Goal: Answer question/provide support

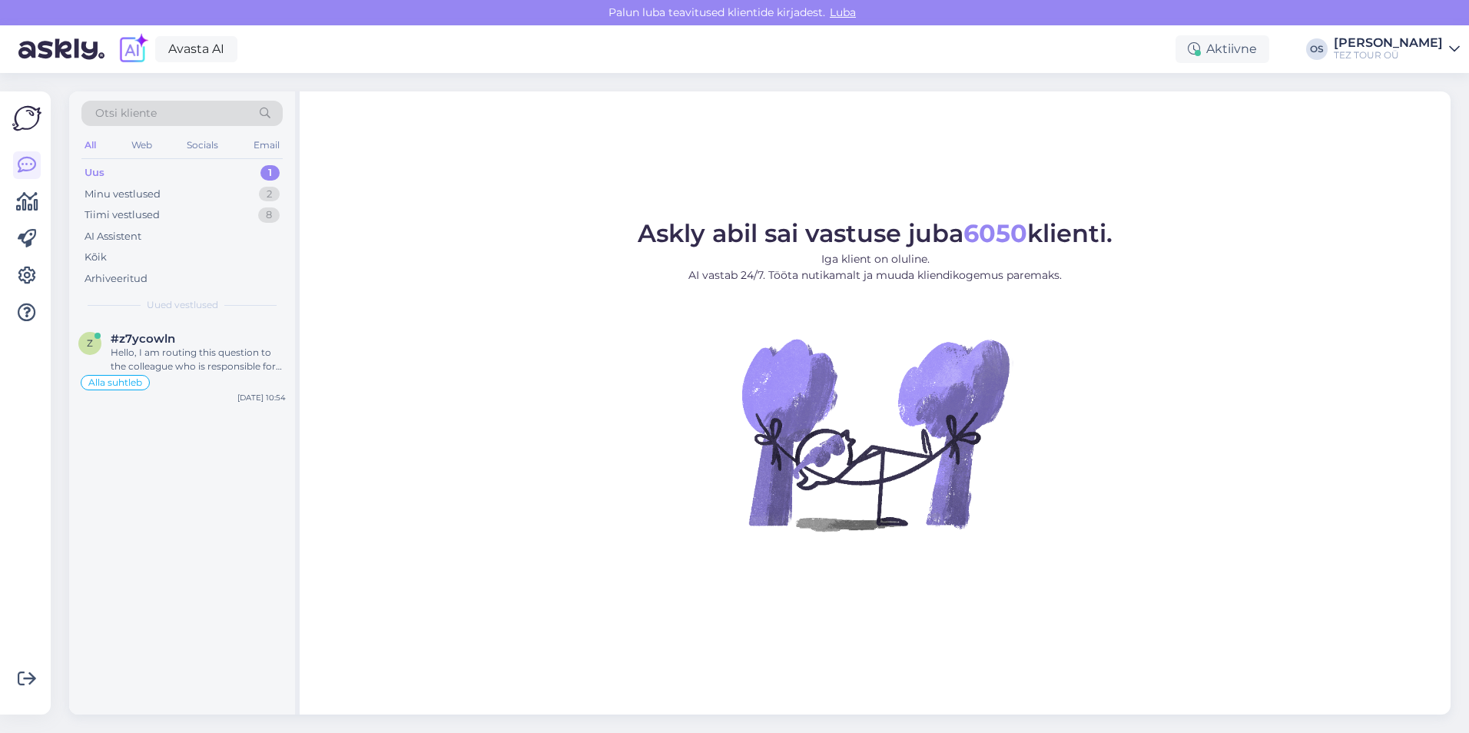
click at [131, 169] on div "Uus 1" at bounding box center [181, 173] width 201 height 22
click at [204, 350] on div "Hello, I am routing this question to the colleague who is responsible for this …" at bounding box center [198, 360] width 175 height 28
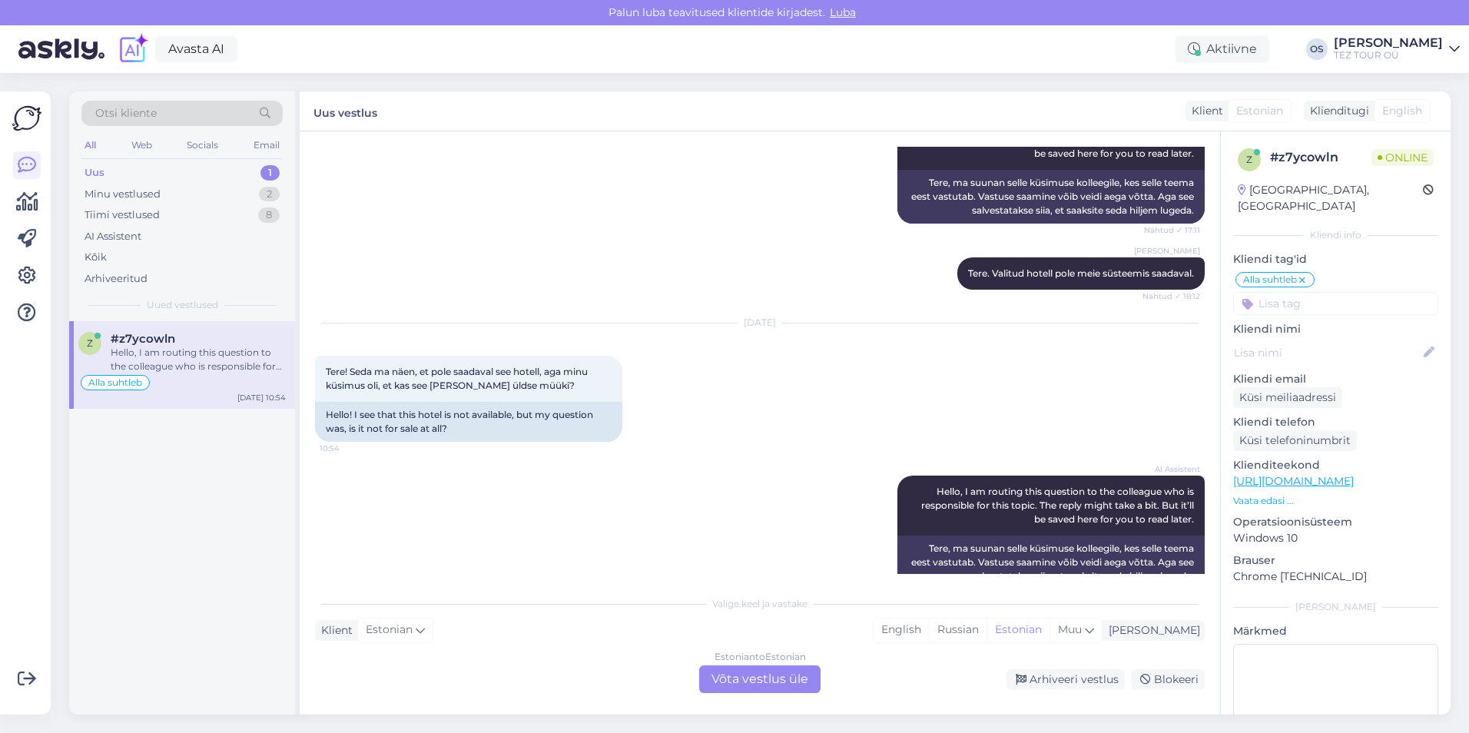
scroll to position [270, 0]
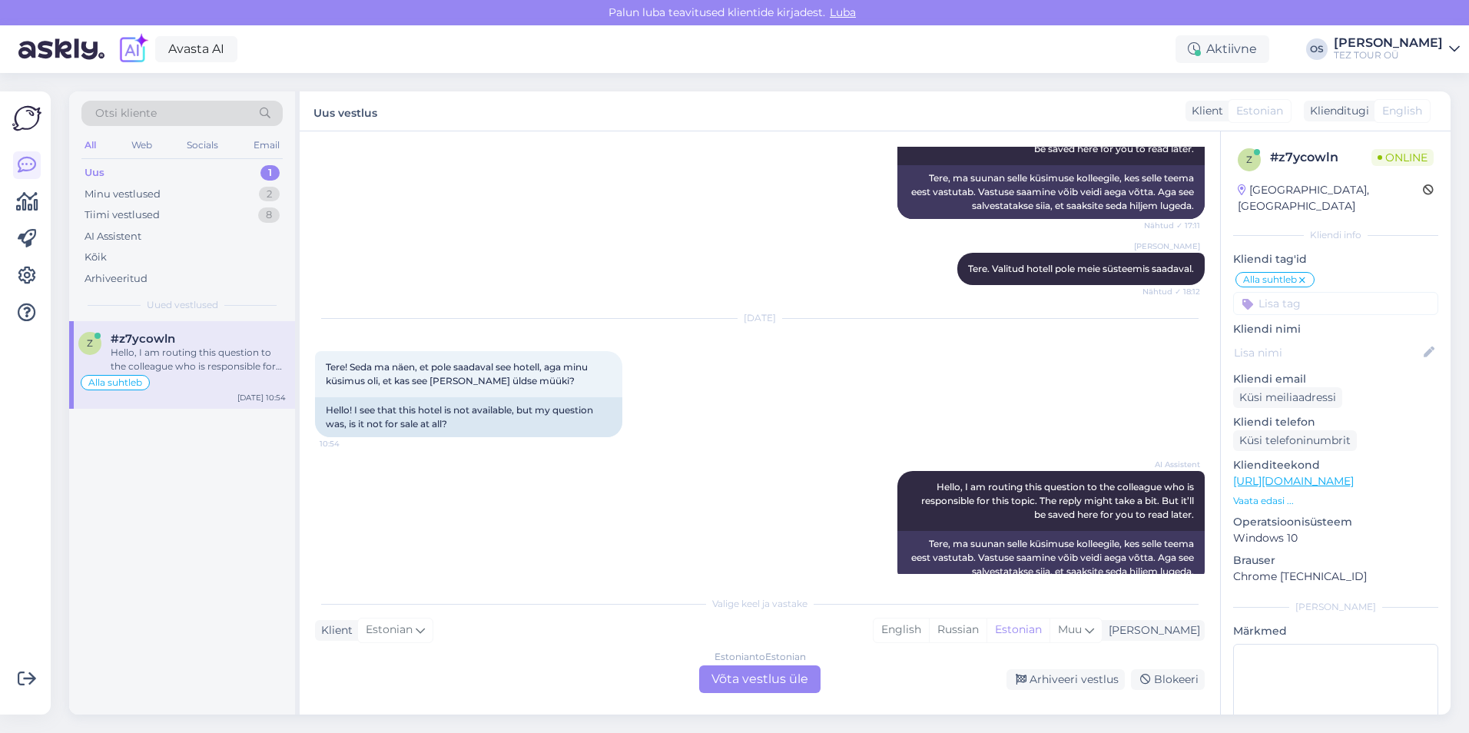
click at [774, 676] on div "Estonian to Estonian Võta vestlus üle" at bounding box center [759, 679] width 121 height 28
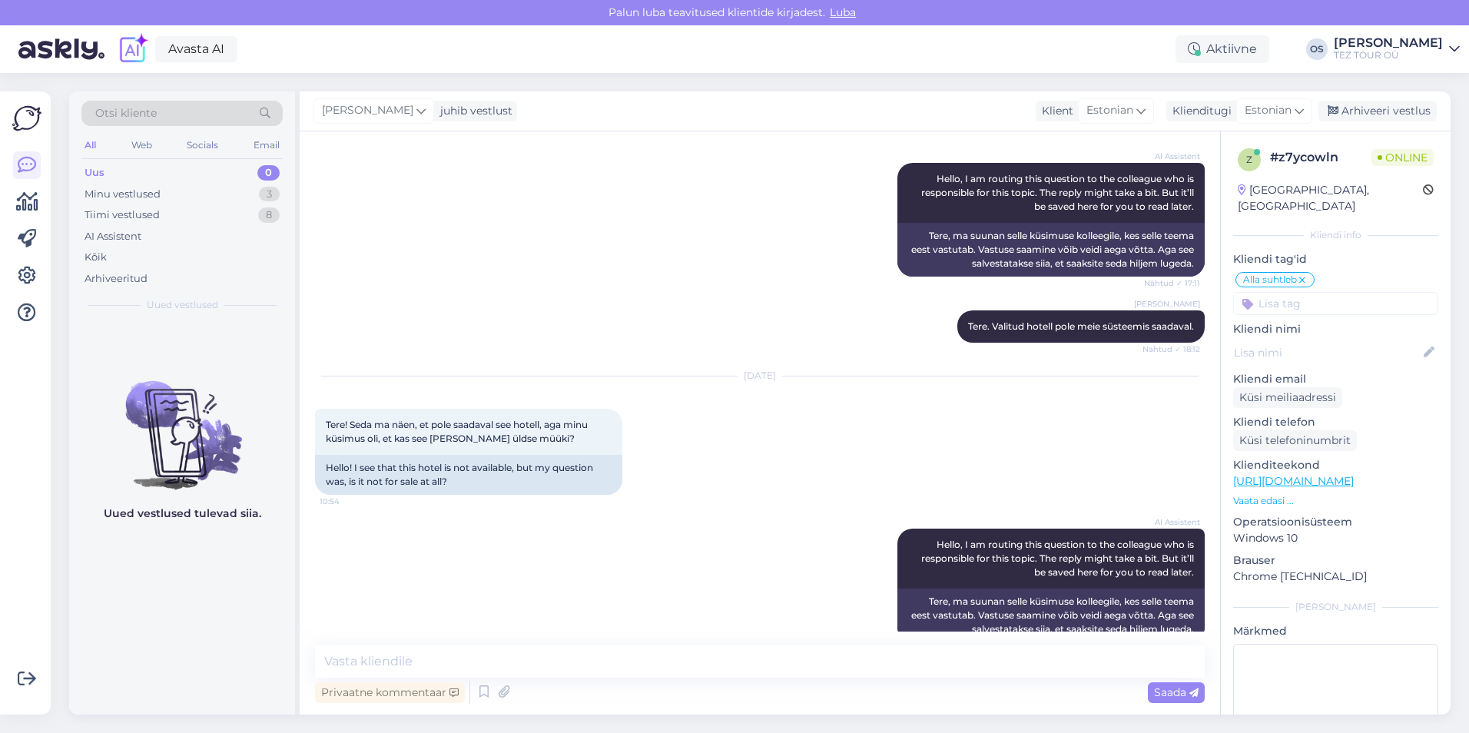
click at [1279, 292] on input at bounding box center [1335, 303] width 205 height 23
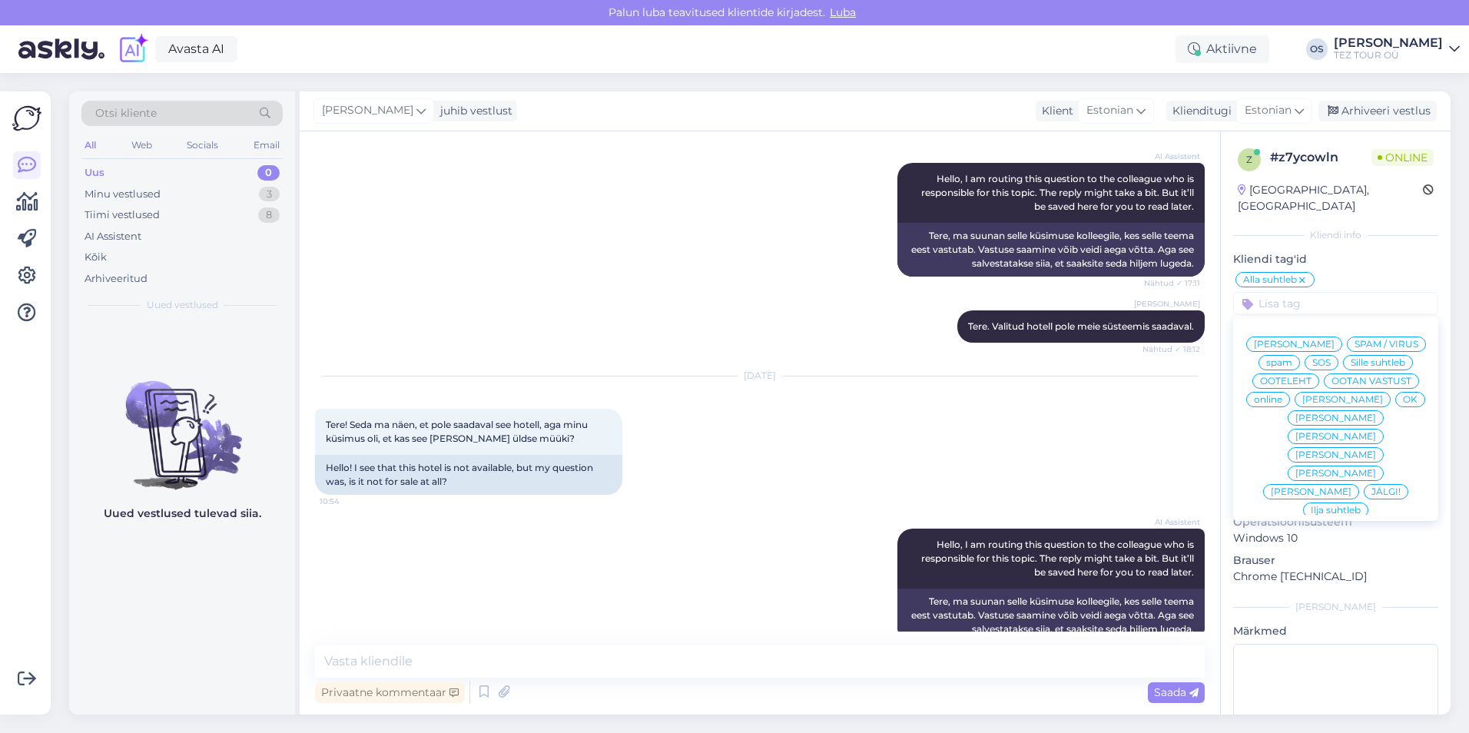
click at [1311, 404] on span "[PERSON_NAME]" at bounding box center [1342, 399] width 81 height 9
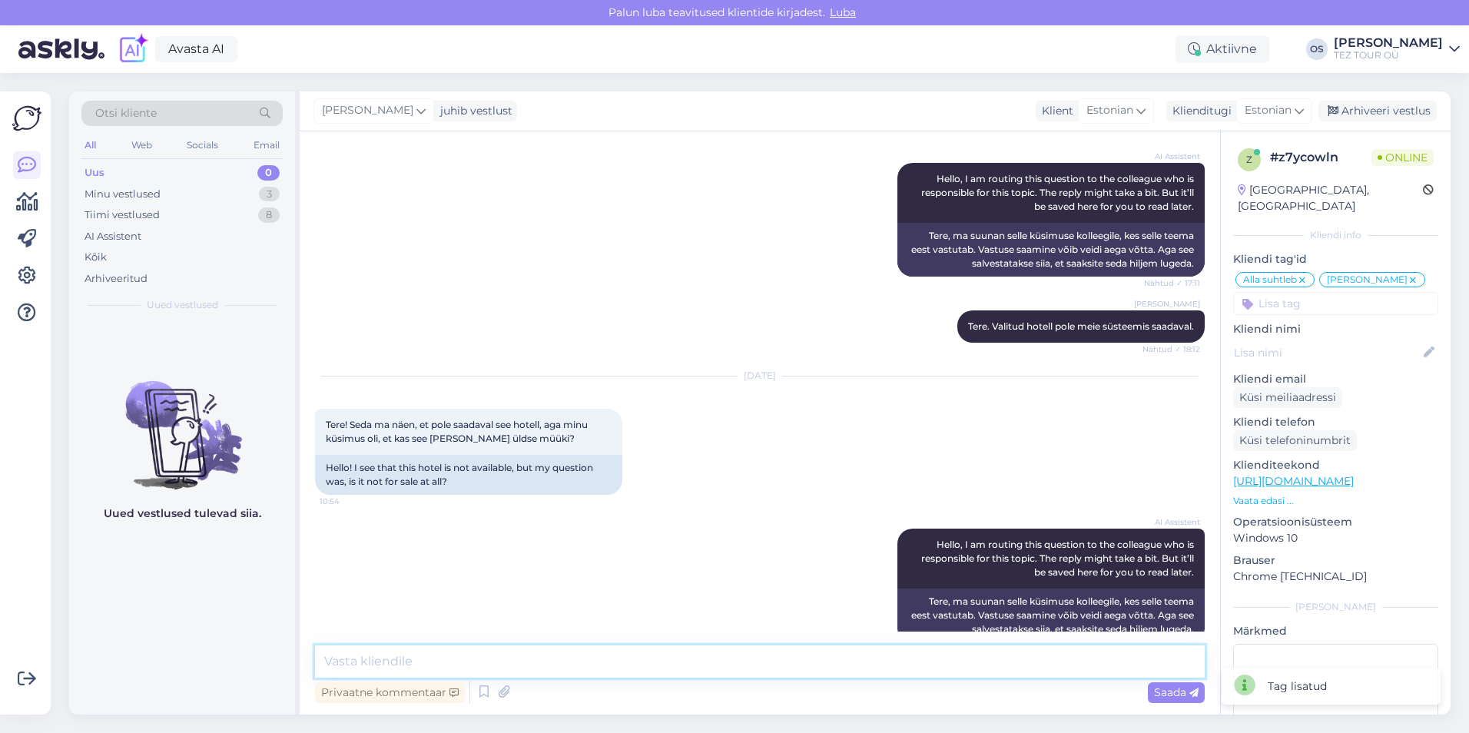
click at [419, 660] on textarea at bounding box center [760, 661] width 890 height 32
drag, startPoint x: 416, startPoint y: 413, endPoint x: 520, endPoint y: 411, distance: 104.5
click at [520, 419] on span "Tere! Seda ma näen, et pole saadaval see hotell, aga minu küsimus oli, et kas s…" at bounding box center [458, 431] width 264 height 25
copy span "see [PERSON_NAME] üldse müük"
click at [383, 665] on textarea "Tere!" at bounding box center [760, 661] width 890 height 32
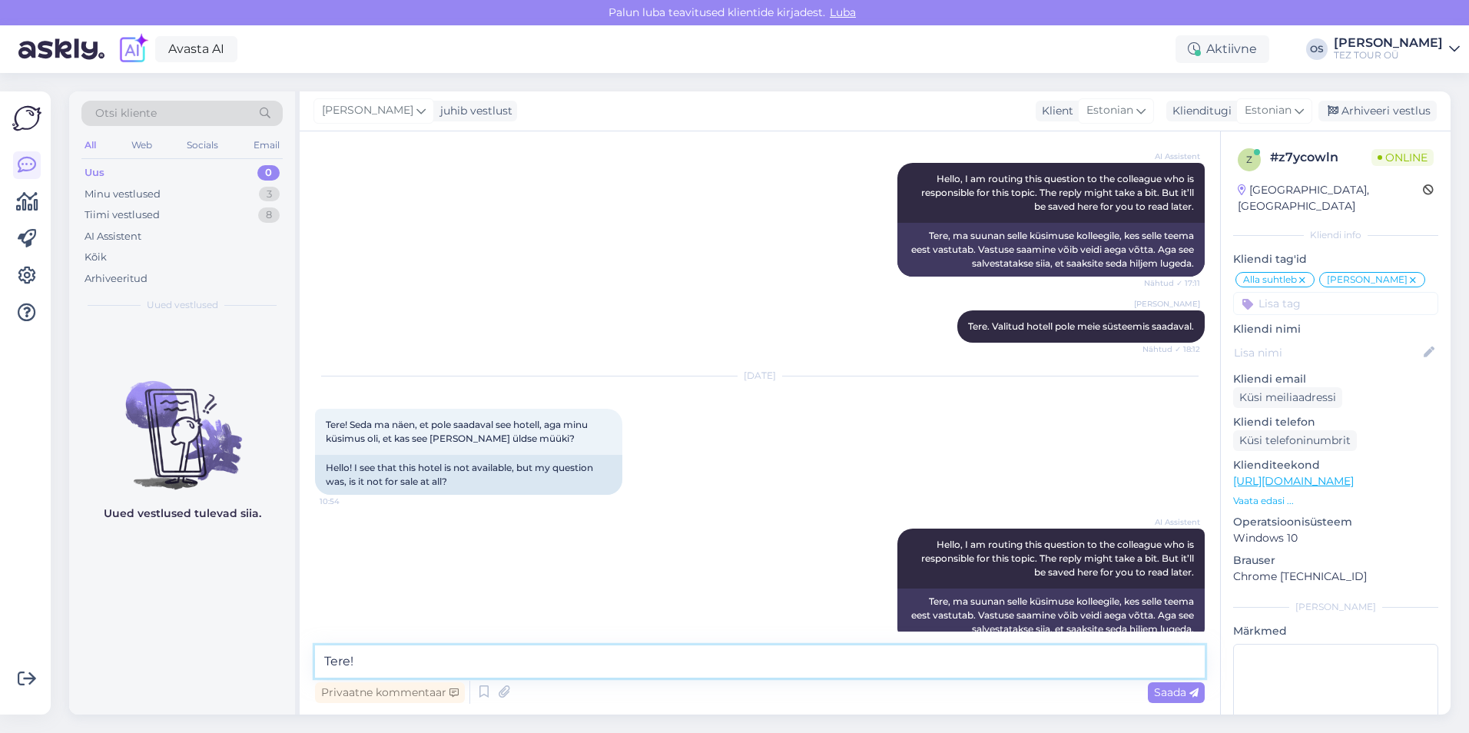
paste textarea "see [PERSON_NAME] üldse müük"
click at [377, 662] on textarea "Tere! see [PERSON_NAME] üldse müük" at bounding box center [760, 661] width 890 height 32
type textarea "Tere! see hotel [PERSON_NAME] üldse müüki"
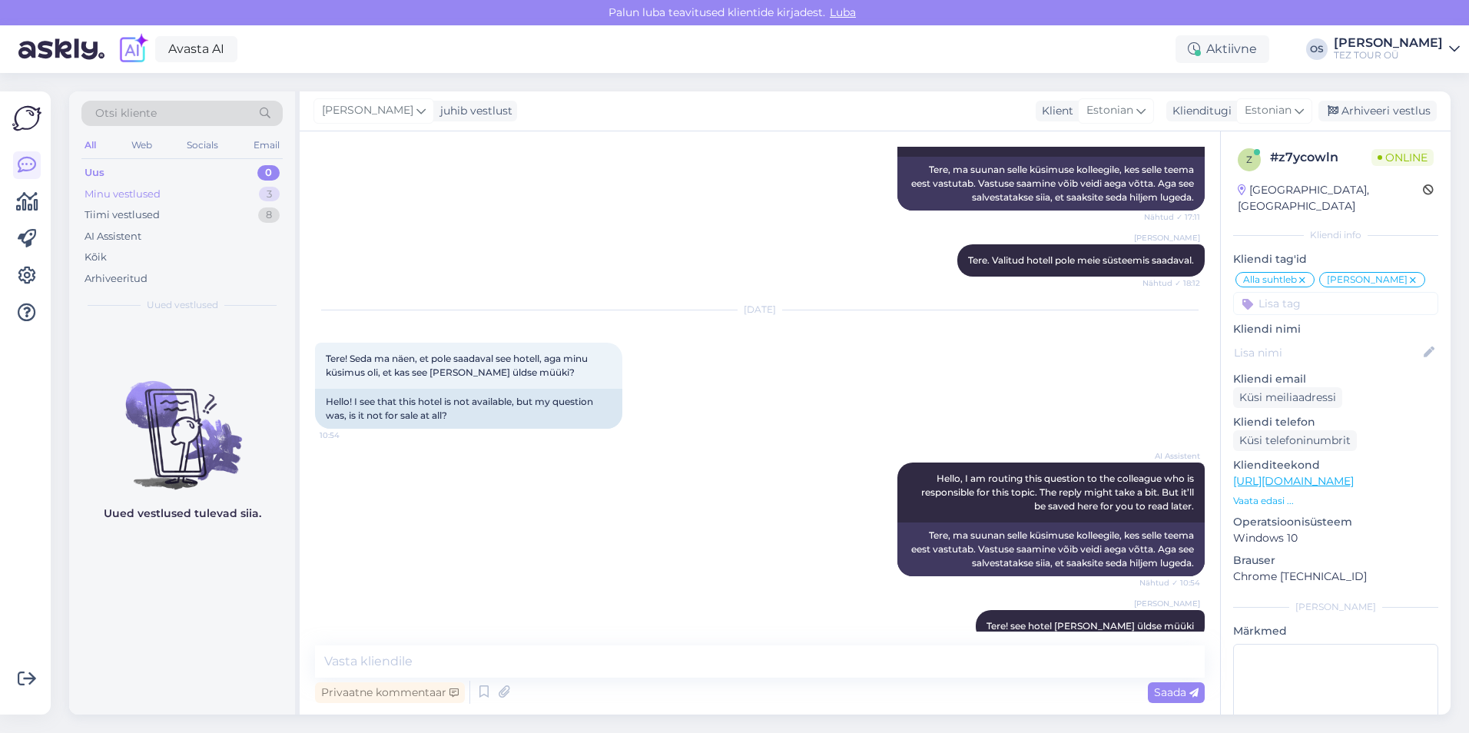
click at [154, 188] on div "Minu vestlused" at bounding box center [123, 194] width 76 height 15
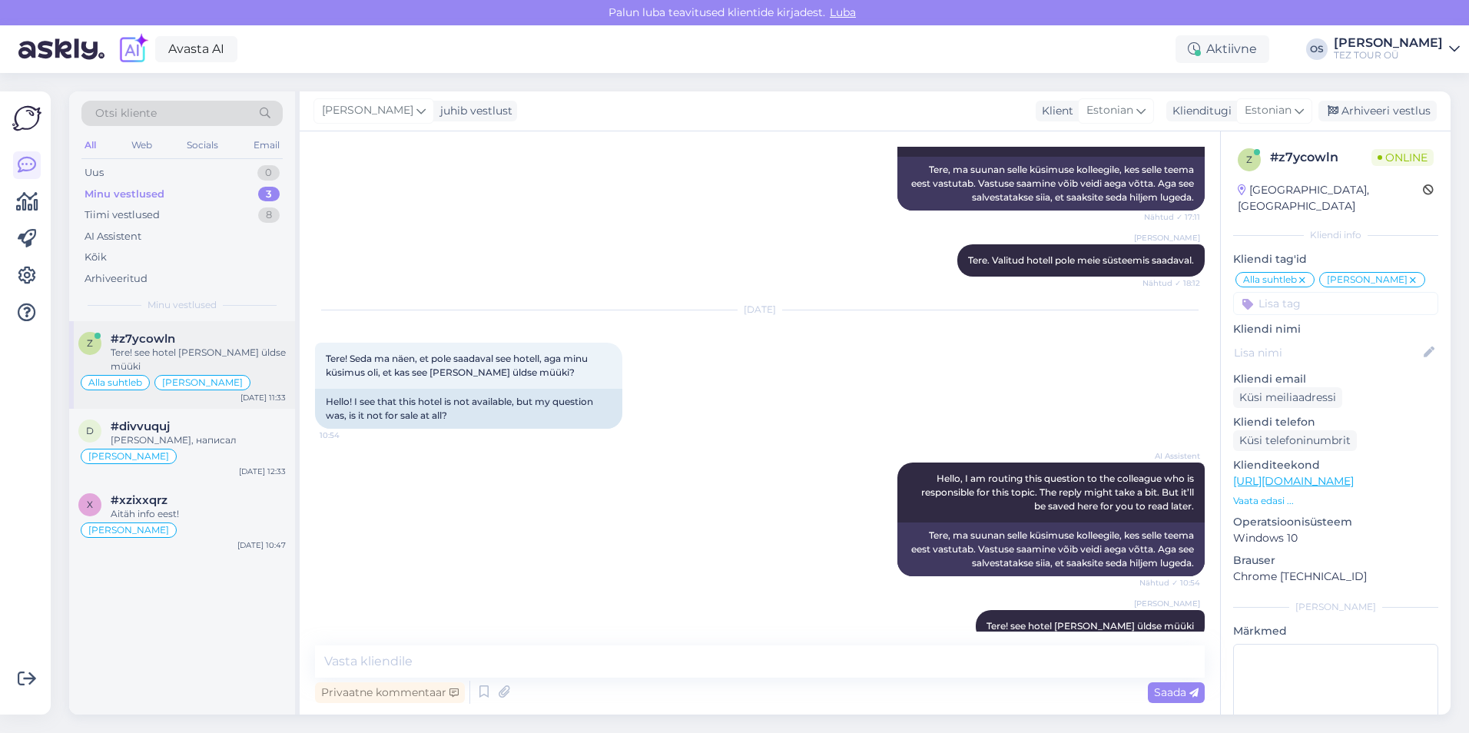
click at [234, 346] on div "Tere! see hotel [PERSON_NAME] üldse müüki" at bounding box center [198, 360] width 175 height 28
click at [128, 165] on div "Uus 0" at bounding box center [181, 173] width 201 height 22
